Goal: Transaction & Acquisition: Obtain resource

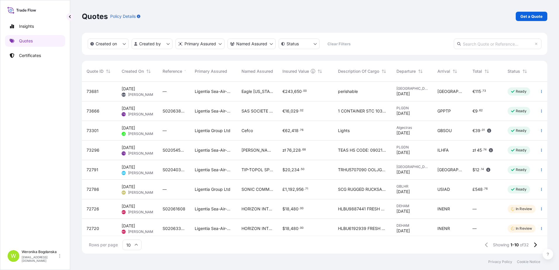
scroll to position [171, 461]
click at [534, 18] on p "Get a Quote" at bounding box center [532, 16] width 22 height 6
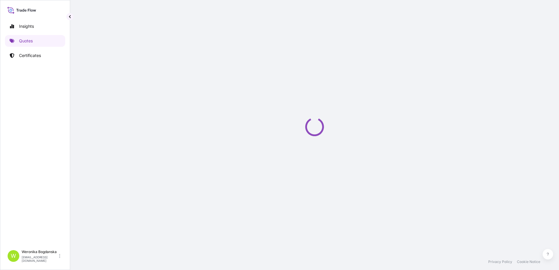
select select "Sea"
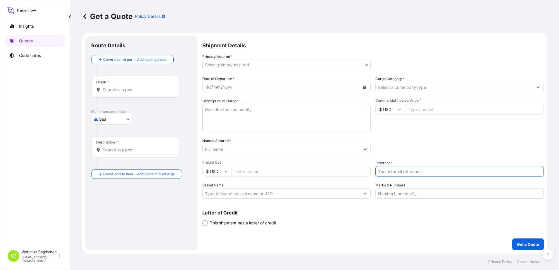
click at [437, 172] on input "Reference" at bounding box center [459, 171] width 168 height 11
paste input "S02048490"
type input "S02048490 LCL"
click at [112, 121] on body "Insights Quotes Certificates W [PERSON_NAME] [EMAIL_ADDRESS][DOMAIN_NAME] Get a…" at bounding box center [279, 135] width 559 height 270
click at [113, 142] on div "Road" at bounding box center [112, 145] width 36 height 11
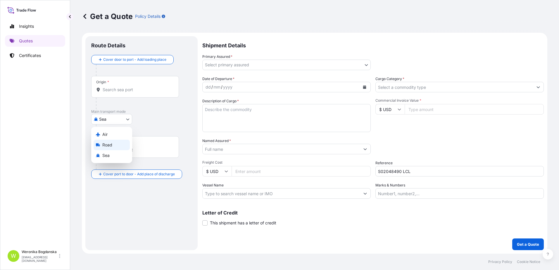
select select "Road"
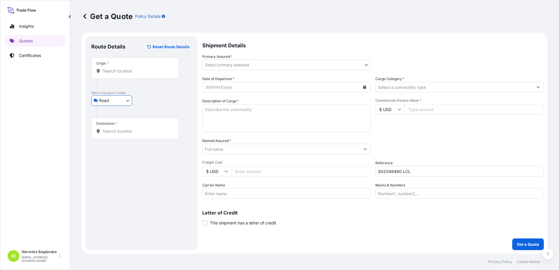
click at [119, 75] on div "Origin *" at bounding box center [135, 68] width 88 height 22
click at [119, 74] on input "Origin *" at bounding box center [137, 71] width 69 height 6
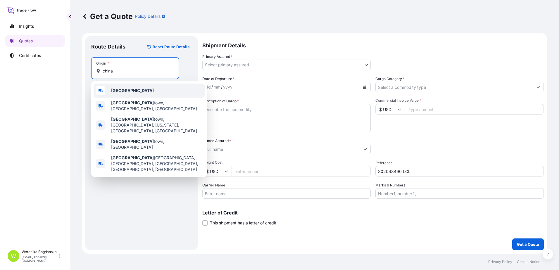
click at [120, 96] on div "[GEOGRAPHIC_DATA]" at bounding box center [149, 91] width 111 height 14
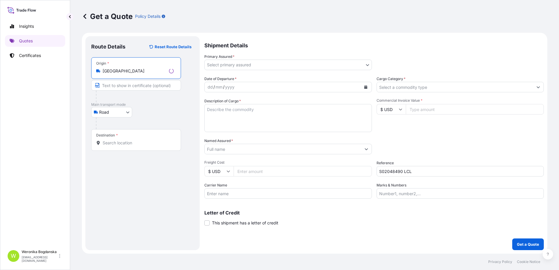
type input "[GEOGRAPHIC_DATA]"
click at [126, 137] on div "Destination *" at bounding box center [136, 140] width 90 height 22
click at [126, 140] on input "Destination *" at bounding box center [138, 143] width 71 height 6
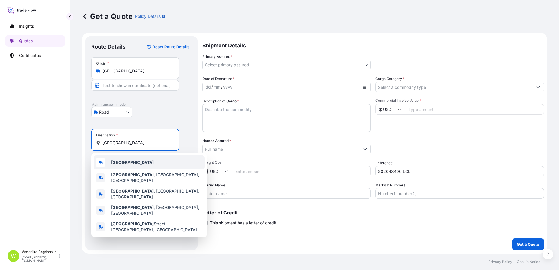
click at [138, 166] on div "[GEOGRAPHIC_DATA]" at bounding box center [149, 163] width 111 height 14
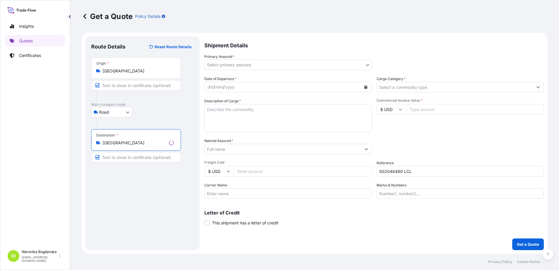
type input "[GEOGRAPHIC_DATA]"
click at [250, 63] on body "0 options available. 5 options available. Insights Quotes Certificates W [PERSO…" at bounding box center [279, 135] width 559 height 270
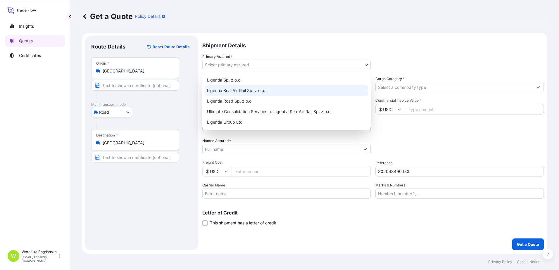
click at [253, 87] on div "Ligentia Sea-Air-Rail Sp. z o.o." at bounding box center [287, 90] width 164 height 11
select select "31440"
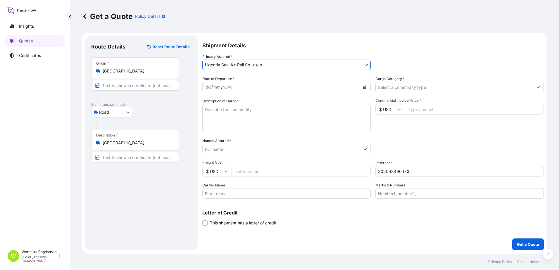
click at [366, 87] on icon "Calendar" at bounding box center [364, 87] width 3 height 4
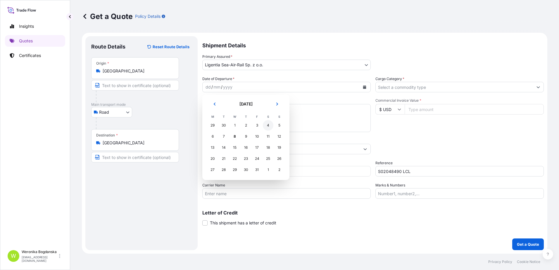
click at [267, 126] on div "4" at bounding box center [268, 125] width 11 height 11
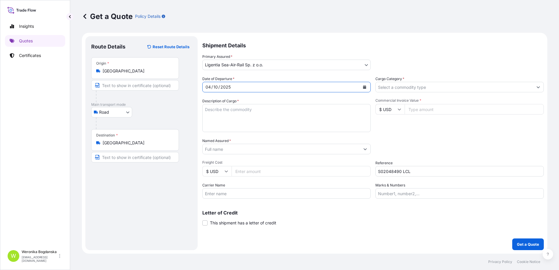
drag, startPoint x: 421, startPoint y: 90, endPoint x: 416, endPoint y: 91, distance: 4.3
click at [421, 90] on input "Cargo Category *" at bounding box center [454, 87] width 157 height 11
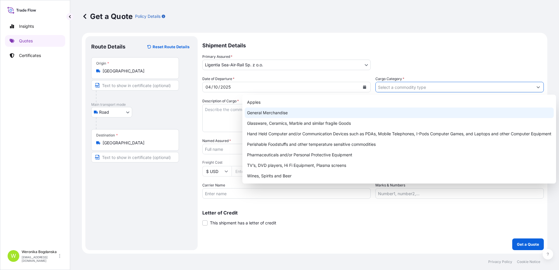
click at [325, 111] on div "General Merchandise" at bounding box center [399, 113] width 309 height 11
type input "General Merchandise"
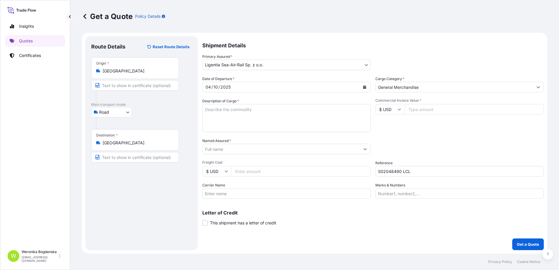
click at [225, 121] on textarea "Description of Cargo *" at bounding box center [286, 118] width 168 height 28
paste textarea "FINE MIST SPRAYER"
click at [276, 111] on textarea "FINE MIST SPRAYER" at bounding box center [286, 118] width 168 height 28
paste textarea "MINI TRIGGER"
click at [206, 108] on textarea "FINE MIST SPRAYER, MINI TRIGGER" at bounding box center [286, 118] width 168 height 28
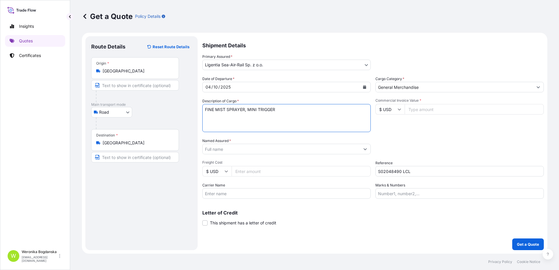
paste textarea "RAIL16607"
click at [212, 122] on textarea "RAIL16607 FINE MIST SPRAYER, MINI TRIGGER" at bounding box center [286, 118] width 168 height 28
click at [231, 109] on textarea "RAIL16607 FINE MIST SPRAYER, MINI TRIGGER" at bounding box center [286, 118] width 168 height 28
click at [201, 108] on form "Route Details Reset Route Details Place of loading Road / [GEOGRAPHIC_DATA] / I…" at bounding box center [315, 143] width 466 height 221
click at [213, 108] on textarea "RAIL16607 FINE MIST SPRAYER, MINI TRIGGER" at bounding box center [286, 118] width 168 height 28
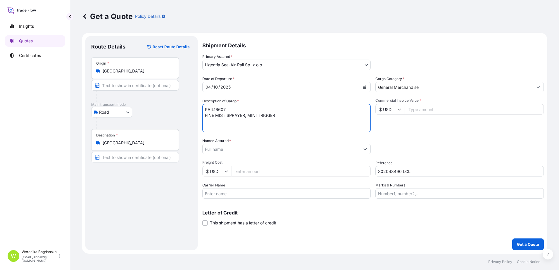
click at [213, 108] on textarea "RAIL16607 FINE MIST SPRAYER, MINI TRIGGER" at bounding box center [286, 118] width 168 height 28
click at [275, 138] on div "Named Assured *" at bounding box center [286, 146] width 168 height 16
click at [235, 123] on textarea "RAIL16607 FINE MIST SPRAYER, MINI TRIGGER" at bounding box center [286, 118] width 168 height 28
click at [306, 123] on textarea "RAIL16607 FINE MIST SPRAYER, MINI TRIGGER" at bounding box center [286, 118] width 168 height 28
click at [229, 122] on textarea "RAIL16607 FINE MIST SPRAYER, MINI TRIGGER" at bounding box center [286, 118] width 168 height 28
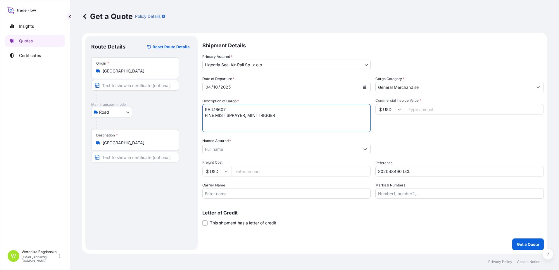
paste textarea "XHCU5600889"
type textarea "RAIL16607 FINE MIST SPRAYER, MINI TRIGGER XHCU5600889 40HC; 1712,500 KGS; 9,700…"
click at [458, 113] on input "Commercial Invoice Value *" at bounding box center [474, 109] width 139 height 11
type input "10125"
click at [275, 150] on input "Named Assured *" at bounding box center [281, 149] width 157 height 11
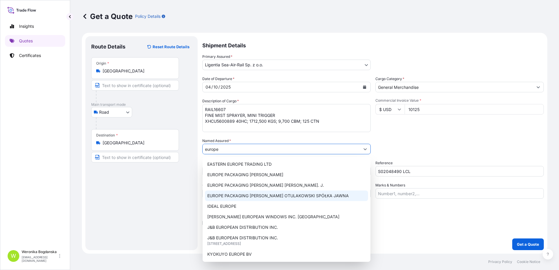
click at [297, 197] on span "EUROPE PACKAGING [PERSON_NAME] OTULAKOWSKI SPÓŁKA JAWNA" at bounding box center [278, 196] width 142 height 6
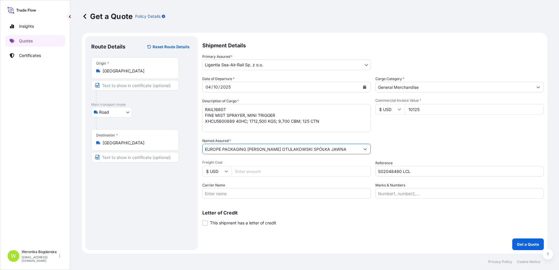
type input "EUROPE PACKAGING [PERSON_NAME] OTULAKOWSKI SPÓŁKA JAWNA"
click at [521, 244] on p "Get a Quote" at bounding box center [528, 245] width 22 height 6
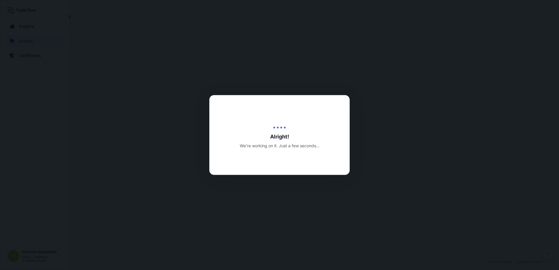
select select "Road"
select select "31440"
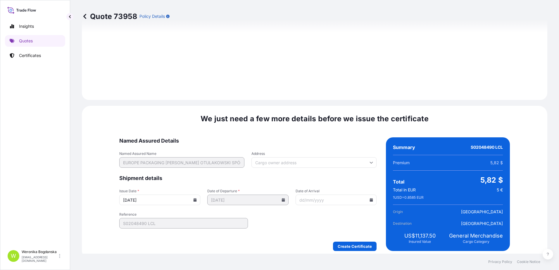
scroll to position [667, 0]
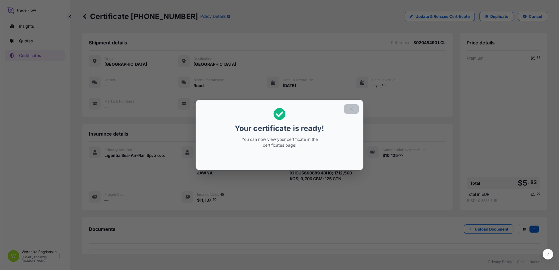
click at [358, 109] on section "Your certificate is ready! You can now view your certificate in the certificate…" at bounding box center [280, 135] width 168 height 71
click at [356, 109] on button "button" at bounding box center [351, 108] width 15 height 9
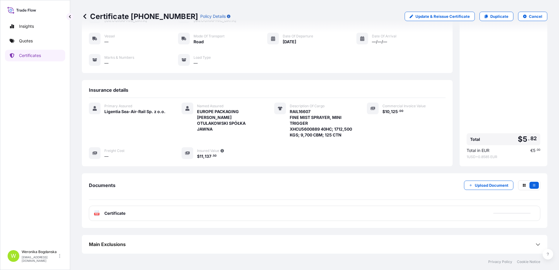
scroll to position [50, 0]
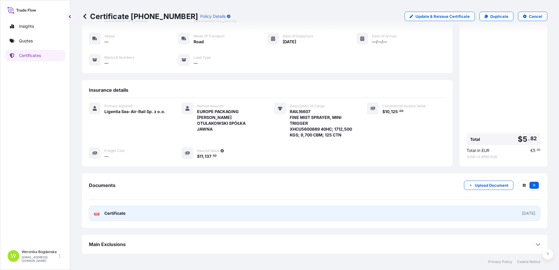
click at [405, 212] on link "PDF Certificate [DATE]" at bounding box center [315, 213] width 452 height 15
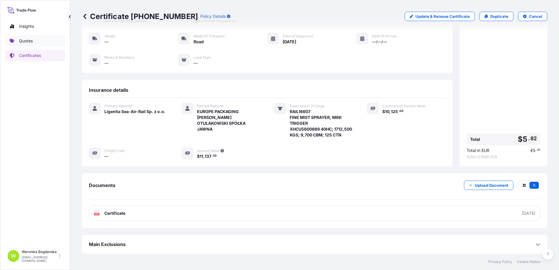
click at [26, 37] on link "Quotes" at bounding box center [35, 41] width 60 height 12
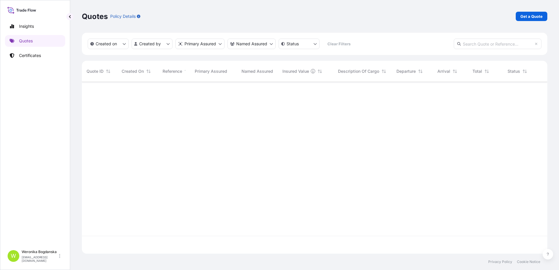
scroll to position [171, 461]
click at [526, 18] on p "Get a Quote" at bounding box center [532, 16] width 22 height 6
select select "Sea"
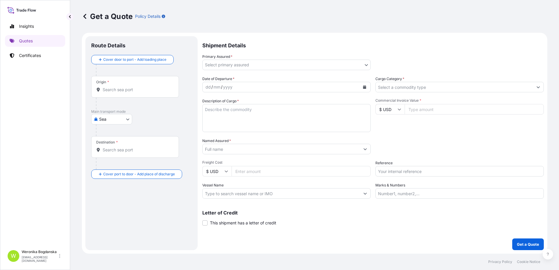
click at [133, 96] on div "Origin *" at bounding box center [135, 87] width 88 height 22
click at [133, 93] on input "Origin *" at bounding box center [137, 90] width 69 height 6
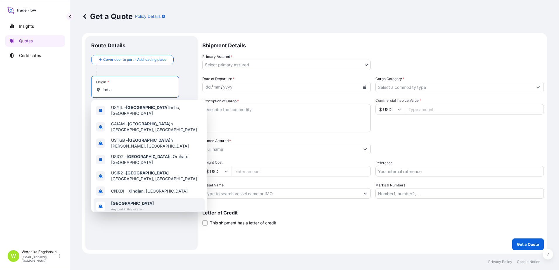
click at [147, 198] on div "[GEOGRAPHIC_DATA] Any port in this location" at bounding box center [149, 206] width 111 height 16
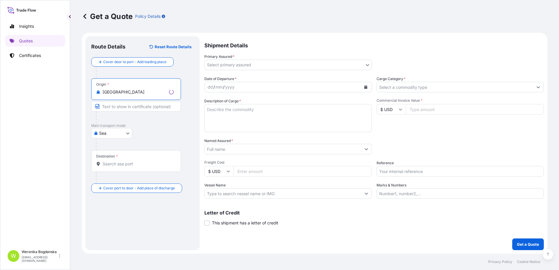
type input "[GEOGRAPHIC_DATA]"
click at [135, 168] on div "Destination *" at bounding box center [136, 161] width 90 height 22
click at [135, 167] on input "Destination *" at bounding box center [138, 164] width 71 height 6
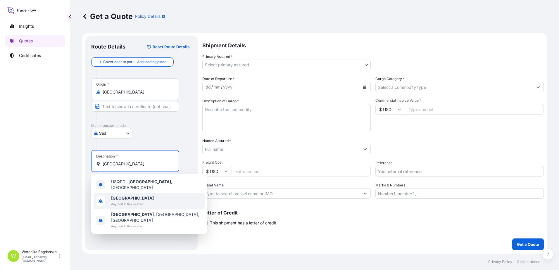
click at [138, 195] on span "[GEOGRAPHIC_DATA]" at bounding box center [132, 198] width 43 height 6
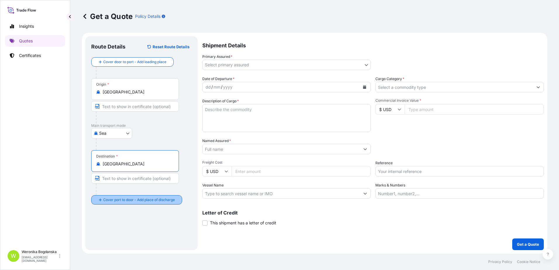
type input "[GEOGRAPHIC_DATA]"
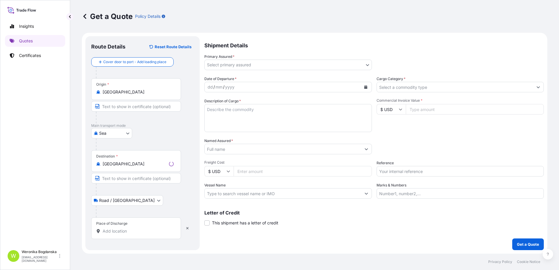
click at [136, 228] on div "Place of Discharge" at bounding box center [136, 229] width 90 height 22
click at [136, 228] on input "Place of Discharge" at bounding box center [138, 231] width 71 height 6
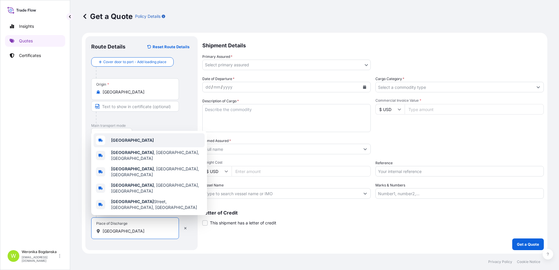
click at [147, 147] on div "[GEOGRAPHIC_DATA]" at bounding box center [149, 140] width 111 height 14
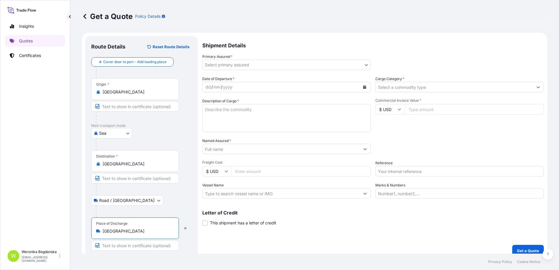
type input "[GEOGRAPHIC_DATA]"
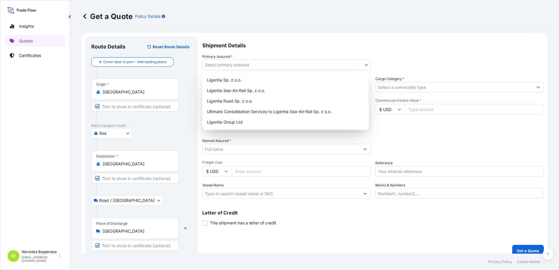
click at [363, 64] on body "3 options available. 0 options available. 5 options available. Insights Quotes …" at bounding box center [279, 135] width 559 height 270
click at [273, 87] on div "Ligentia Sea-Air-Rail Sp. z o.o." at bounding box center [286, 90] width 162 height 11
select select "31440"
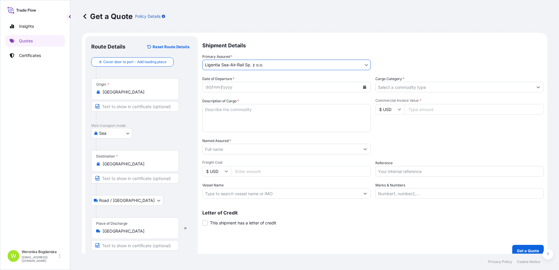
click at [364, 87] on icon "Calendar" at bounding box center [364, 87] width 3 height 4
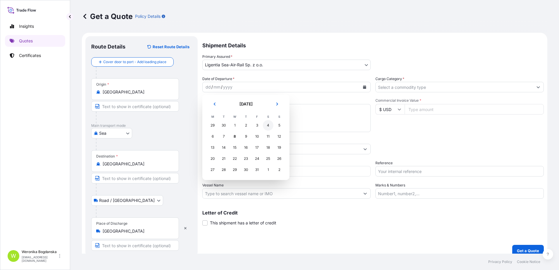
click at [280, 126] on div "5" at bounding box center [279, 125] width 11 height 11
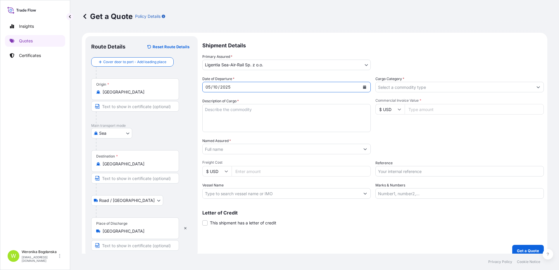
click at [438, 90] on input "Cargo Category *" at bounding box center [454, 87] width 157 height 11
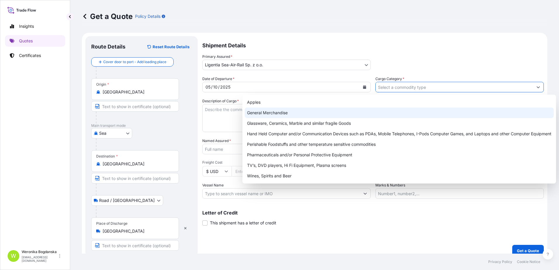
click at [291, 111] on div "General Merchandise" at bounding box center [399, 113] width 309 height 11
type input "General Merchandise"
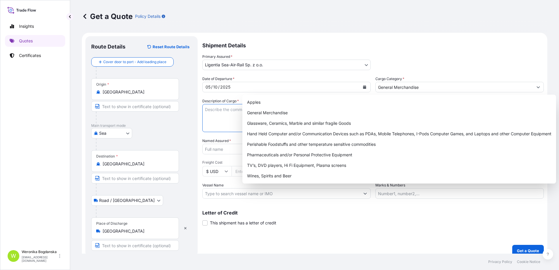
click at [210, 113] on textarea "Description of Cargo *" at bounding box center [286, 118] width 168 height 28
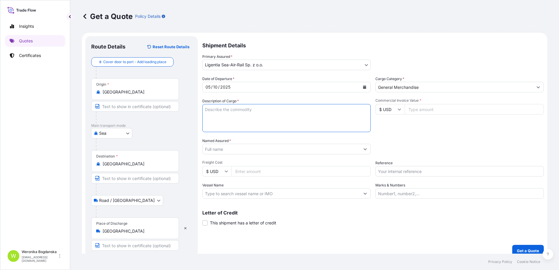
paste textarea "TINNED COPPER CABLE LUGS &"
click at [289, 111] on textarea "TINNED COPPER CABLE LUGS &" at bounding box center [286, 118] width 168 height 28
paste textarea "BIMETALLIC WASHER"
click at [202, 109] on textarea "TINNED COPPER CABLE LUGS & BIMETALLIC WASHER" at bounding box center [286, 118] width 168 height 28
click at [206, 107] on textarea "TINNED COPPER CABLE LUGS & BIMETALLIC WASHER" at bounding box center [286, 118] width 168 height 28
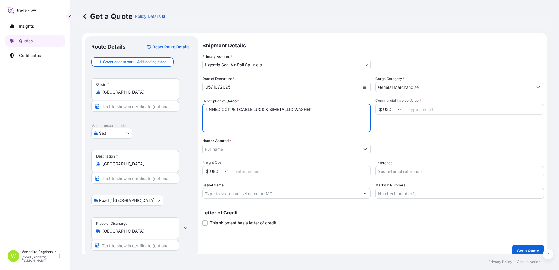
paste textarea "LCL16535"
click at [207, 120] on textarea "LCL16535 TINNED COPPER CABLE LUGS & BIMETALLIC WASHER" at bounding box center [286, 118] width 168 height 28
click at [321, 115] on textarea "LCL16535 TINNED COPPER CABLE LUGS & BIMETALLIC WASHER" at bounding box center [286, 118] width 168 height 28
click at [216, 119] on textarea "LCL16535 TINNED COPPER CABLE LUGS & BIMETALLIC WASHER" at bounding box center [286, 118] width 168 height 28
paste textarea "MODEONEU1681409 IN1877107 40HC 142.00 KG 0.358 M3 1 PLT"
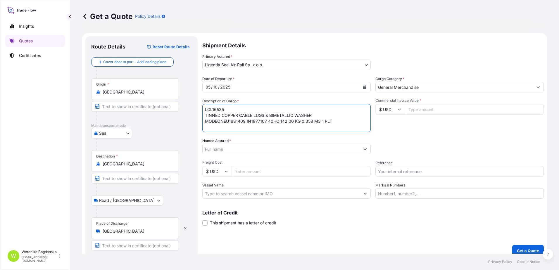
click at [217, 123] on textarea "LCL16535 TINNED COPPER CABLE LUGS & BIMETALLIC WASHER MODEONEU1681409 IN1877107…" at bounding box center [286, 118] width 168 height 28
type textarea "LCL16535 TINNED COPPER CABLE LUGS & BIMETALLIC WASHER ONEU1681409 IN1877107 40H…"
click at [428, 106] on input "Commercial Invoice Value *" at bounding box center [474, 109] width 139 height 11
type input "3"
type input "3138"
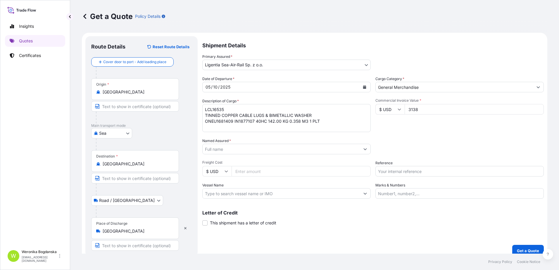
click at [266, 147] on input "Named Assured *" at bounding box center [281, 149] width 157 height 11
click at [228, 162] on span "RADPOL S.A." at bounding box center [220, 164] width 26 height 6
type input "RADPOL S.A."
click at [411, 175] on input "Reference" at bounding box center [459, 171] width 168 height 11
paste input "S02066318"
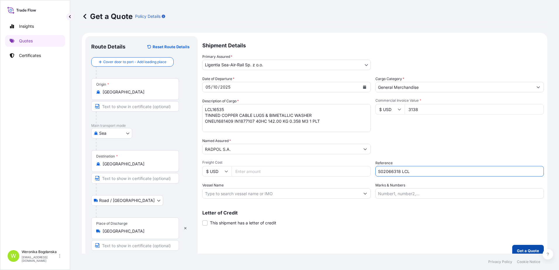
type input "S02066318 LCL"
click at [516, 247] on button "Get a Quote" at bounding box center [528, 251] width 32 height 12
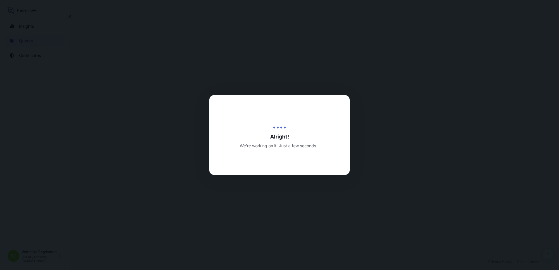
select select "Sea"
select select "Road / [GEOGRAPHIC_DATA]"
select select "31440"
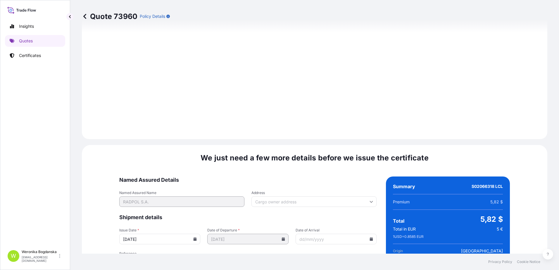
scroll to position [714, 0]
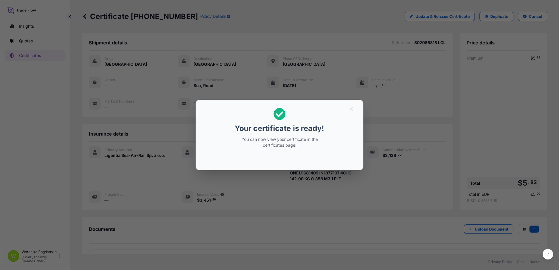
click at [456, 162] on div "Your certificate is ready! You can now view your certificate in the certificate…" at bounding box center [279, 135] width 559 height 270
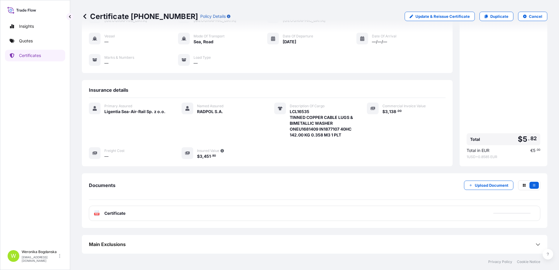
scroll to position [50, 0]
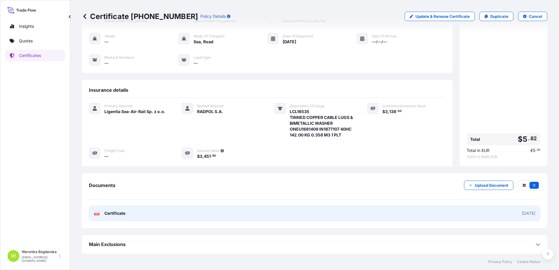
click at [422, 211] on link "PDF Certificate [DATE]" at bounding box center [315, 213] width 452 height 15
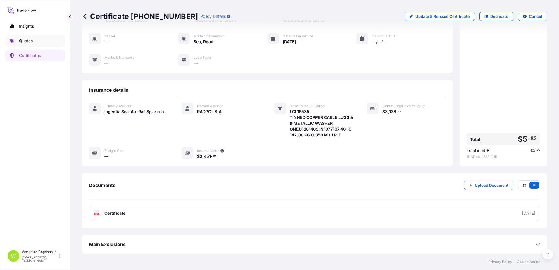
click at [50, 39] on link "Quotes" at bounding box center [35, 41] width 60 height 12
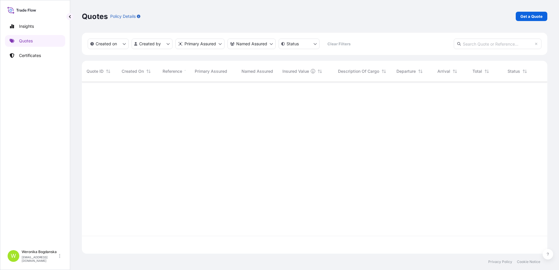
scroll to position [171, 461]
click at [544, 14] on link "Get a Quote" at bounding box center [532, 16] width 32 height 9
select select "Sea"
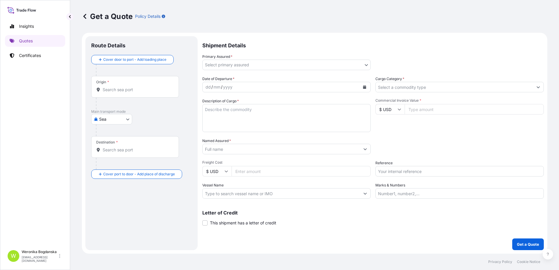
click at [141, 87] on div "Origin *" at bounding box center [135, 87] width 88 height 22
click at [141, 87] on input "Origin *" at bounding box center [137, 90] width 69 height 6
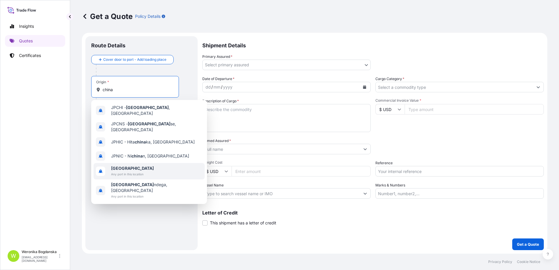
click at [134, 166] on span "[GEOGRAPHIC_DATA]" at bounding box center [132, 169] width 43 height 6
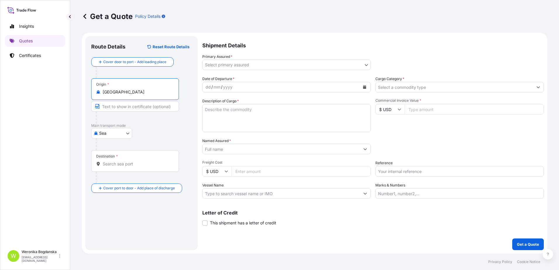
type input "[GEOGRAPHIC_DATA]"
click at [134, 161] on input "Destination *" at bounding box center [137, 164] width 69 height 6
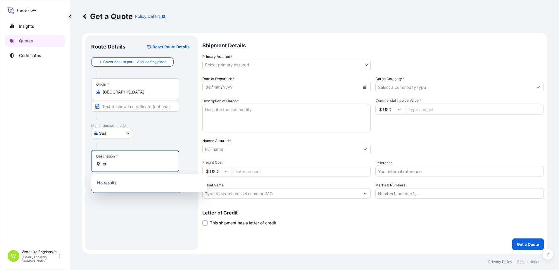
type input "e"
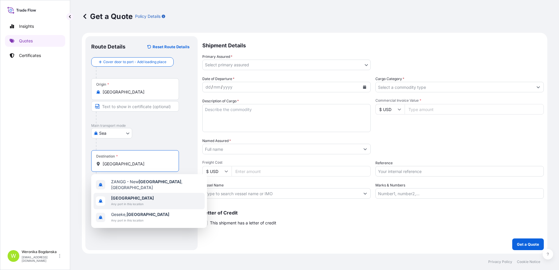
click at [129, 201] on span "Any port in this location" at bounding box center [132, 204] width 43 height 6
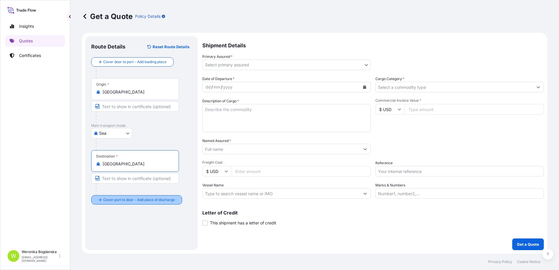
type input "[GEOGRAPHIC_DATA]"
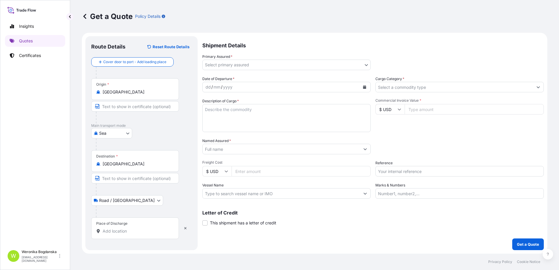
click at [133, 229] on input "Place of Discharge" at bounding box center [137, 231] width 69 height 6
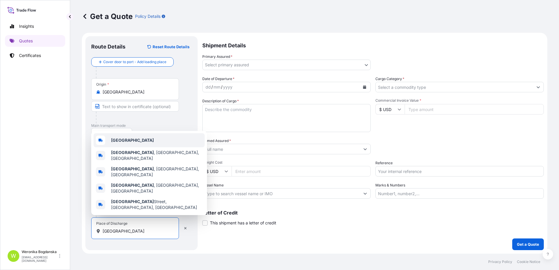
click at [134, 147] on div "[GEOGRAPHIC_DATA]" at bounding box center [149, 140] width 111 height 14
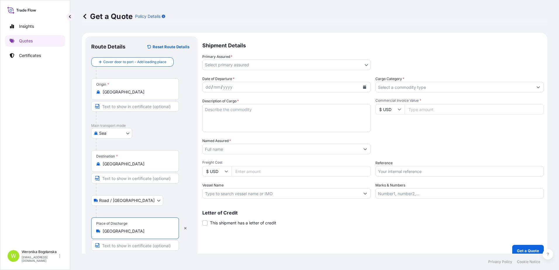
type input "[GEOGRAPHIC_DATA]"
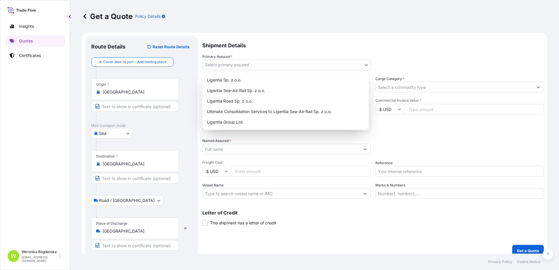
click at [304, 62] on body "0 options available. 10 options available. 6 options available. 0 options avail…" at bounding box center [279, 135] width 559 height 270
click at [260, 89] on div "Ligentia Sea-Air-Rail Sp. z o.o." at bounding box center [286, 90] width 162 height 11
select select "31440"
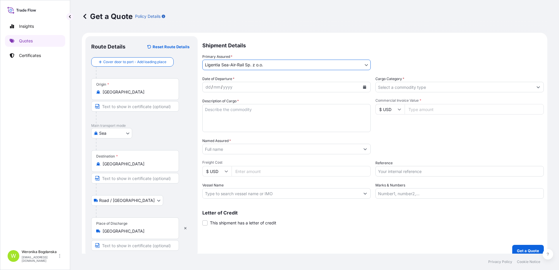
click at [363, 86] on icon "Calendar" at bounding box center [364, 87] width 3 height 4
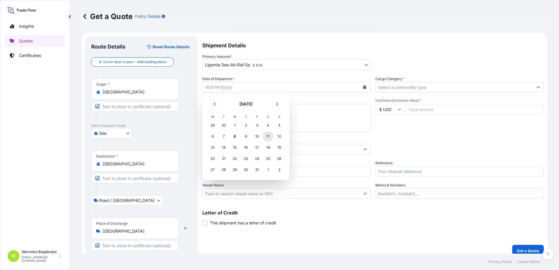
click at [268, 138] on div "11" at bounding box center [268, 136] width 11 height 11
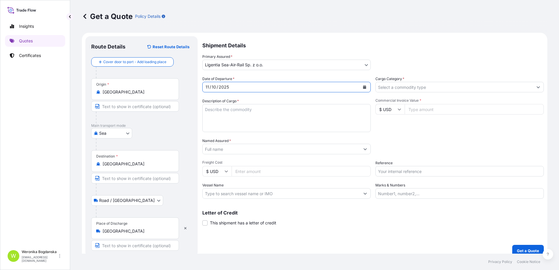
drag, startPoint x: 416, startPoint y: 93, endPoint x: 415, endPoint y: 88, distance: 4.7
click at [416, 93] on div "Date of Departure * [DATE] Cargo Category * Description of Cargo * Commercial I…" at bounding box center [373, 137] width 342 height 123
click at [415, 88] on input "Cargo Category *" at bounding box center [454, 87] width 157 height 11
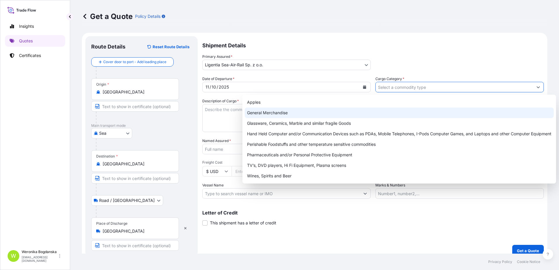
click at [294, 114] on div "General Merchandise" at bounding box center [399, 113] width 309 height 11
type input "General Merchandise"
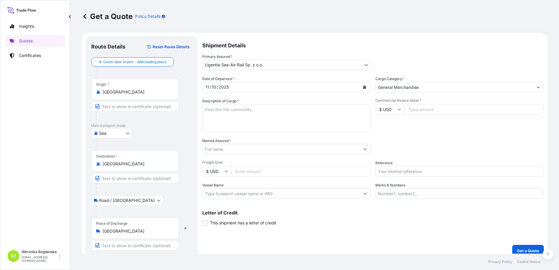
click at [219, 120] on textarea "Description of Cargo *" at bounding box center [286, 118] width 168 height 28
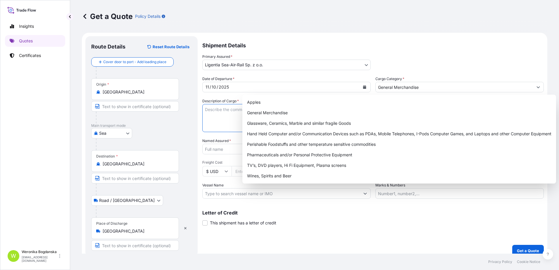
paste textarea "ROTOR FOR SHREDDER V800 SINGLE SHAFT SHREDDER BH1500 ALL-IN-ONE SHREDDER GCV400…"
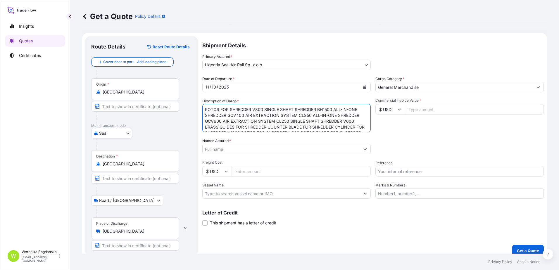
scroll to position [9, 0]
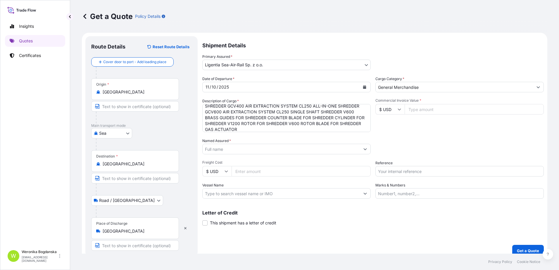
click at [265, 127] on textarea "ROTOR FOR SHREDDER V800 SINGLE SHAFT SHREDDER BH1500 ALL-IN-ONE SHREDDER GCV400…" at bounding box center [286, 118] width 168 height 28
paste textarea "GEARBOX"
click at [298, 125] on textarea "ROTOR FOR SHREDDER V800 SINGLE SHAFT SHREDDER BH1500 ALL-IN-ONE SHREDDER GCV400…" at bounding box center [286, 118] width 168 height 28
paste textarea "CAAU6418656 CN3137056 40HC 19810.00 KG 47.93 M3 58 PKG"
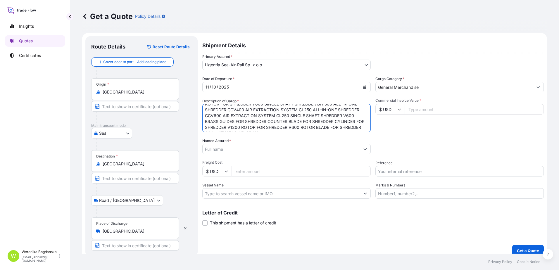
scroll to position [0, 0]
type textarea "ROTOR FOR SHREDDER V800 SINGLE SHAFT SHREDDER BH1500 ALL-IN-ONE SHREDDER GCV400…"
click at [246, 144] on input "Named Assured *" at bounding box center [281, 149] width 157 height 11
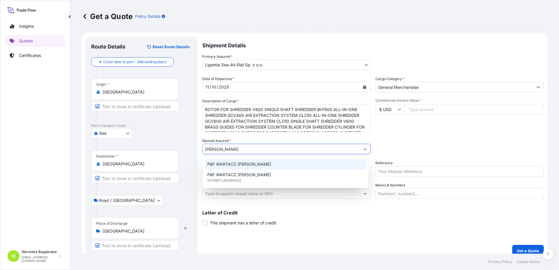
click at [255, 161] on span "P&F WARTACZ [PERSON_NAME]" at bounding box center [239, 164] width 64 height 6
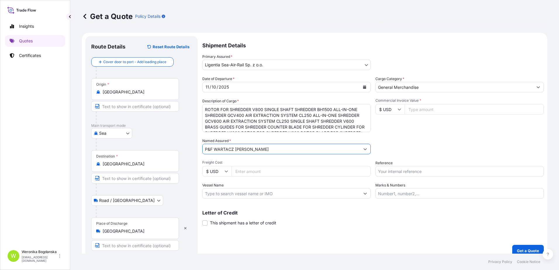
type input "P&F WARTACZ [PERSON_NAME]"
click at [400, 172] on input "Reference" at bounding box center [459, 171] width 168 height 11
paste input "S02049062"
type input "S02049062"
click at [423, 112] on input "Commercial Invoice Value *" at bounding box center [474, 109] width 139 height 11
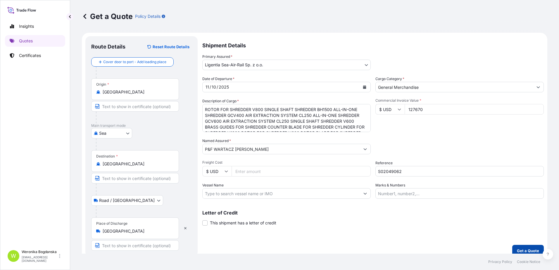
type input "127670"
click at [521, 249] on p "Get a Quote" at bounding box center [528, 251] width 22 height 6
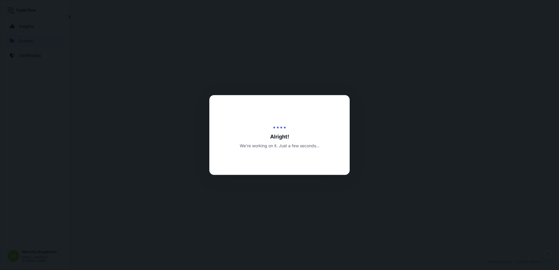
select select "Sea"
select select "Road / [GEOGRAPHIC_DATA]"
select select "31440"
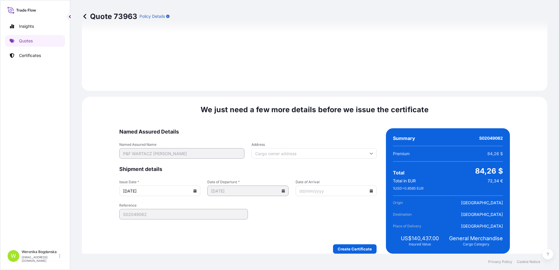
scroll to position [714, 0]
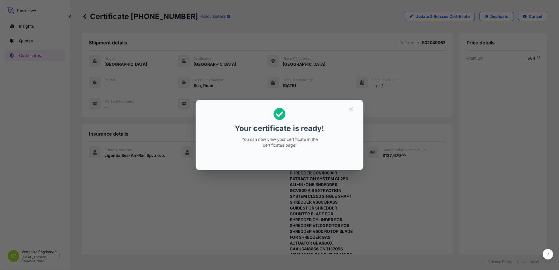
click at [299, 108] on div "Your certificate is ready! You can now view your certificate in the certificate…" at bounding box center [280, 127] width 90 height 47
click at [320, 75] on div "Your certificate is ready! You can now view your certificate in the certificate…" at bounding box center [279, 135] width 559 height 270
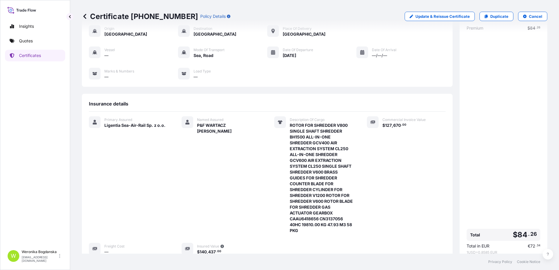
scroll to position [126, 0]
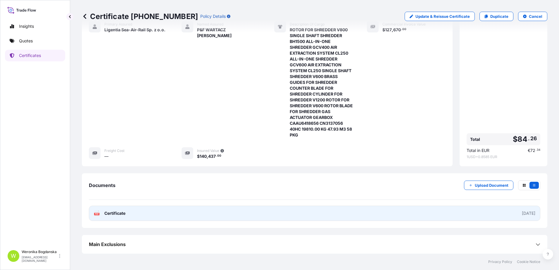
click at [182, 213] on link "PDF Certificate [DATE]" at bounding box center [315, 213] width 452 height 15
